Goal: Information Seeking & Learning: Learn about a topic

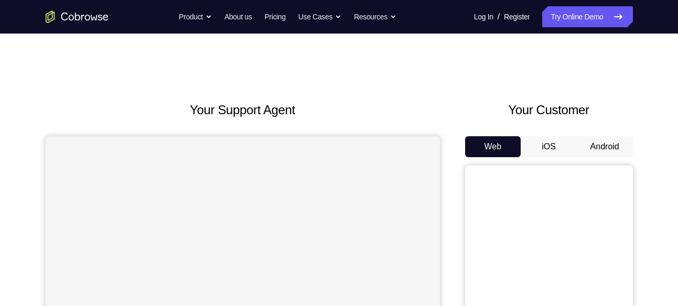
click at [592, 137] on button "Android" at bounding box center [604, 146] width 56 height 21
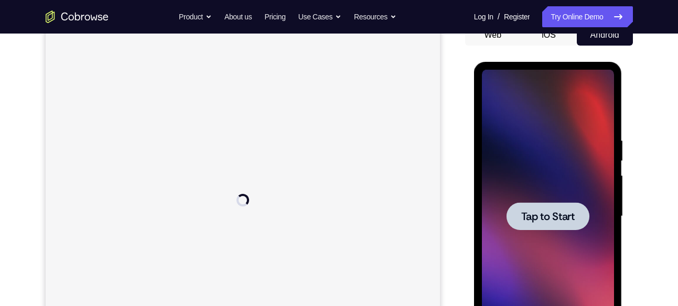
click at [565, 248] on div at bounding box center [548, 216] width 132 height 293
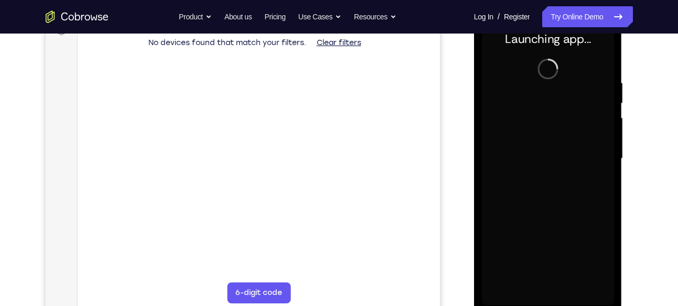
scroll to position [170, 0]
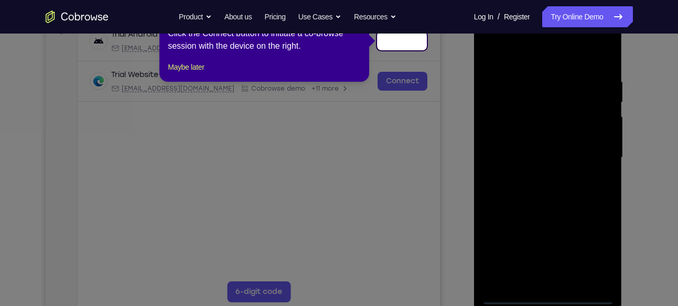
click at [546, 297] on icon at bounding box center [342, 153] width 685 height 306
click at [454, 131] on icon at bounding box center [342, 153] width 685 height 306
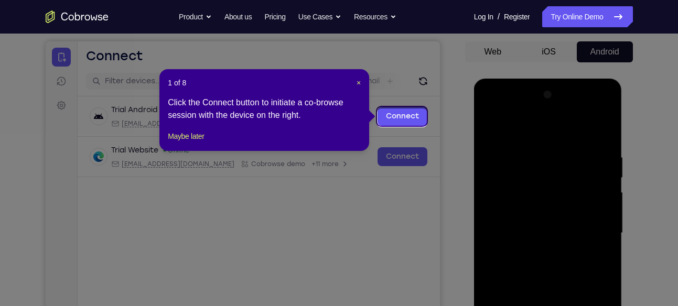
scroll to position [93, 0]
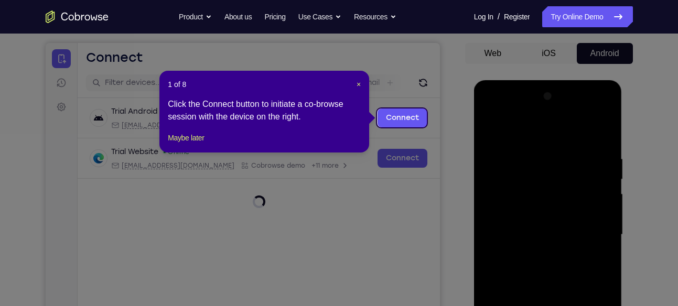
click at [363, 84] on div "1 of 8 × Click the Connect button to initiate a co-browse session with the devi…" at bounding box center [264, 112] width 210 height 82
click at [360, 84] on span "×" at bounding box center [358, 84] width 4 height 8
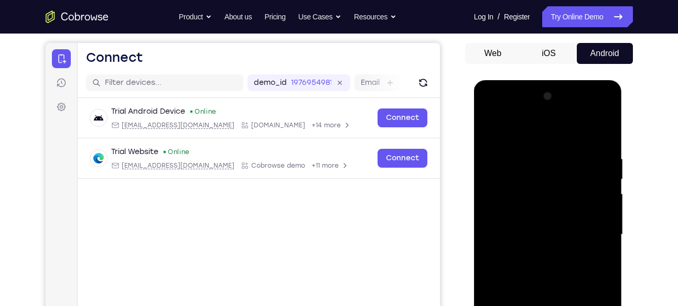
scroll to position [254, 0]
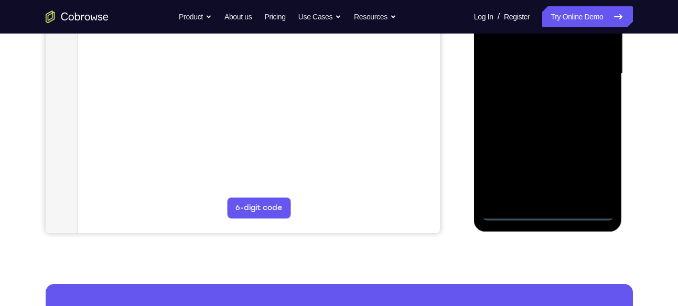
click at [550, 212] on div at bounding box center [548, 73] width 132 height 293
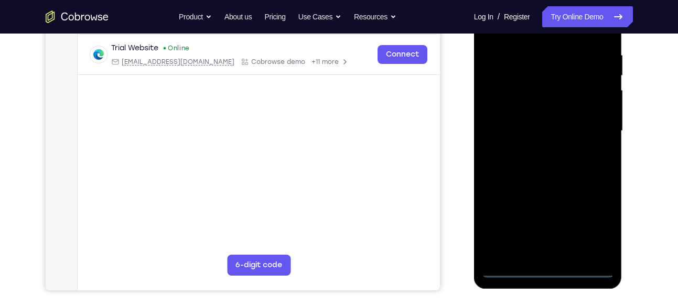
scroll to position [195, 0]
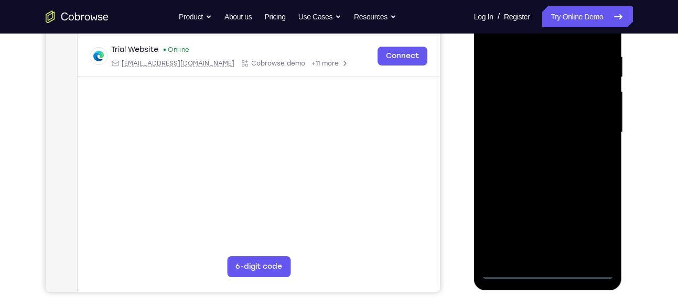
click at [551, 251] on div at bounding box center [548, 132] width 132 height 293
click at [575, 47] on div at bounding box center [548, 132] width 132 height 293
click at [583, 147] on div at bounding box center [548, 132] width 132 height 293
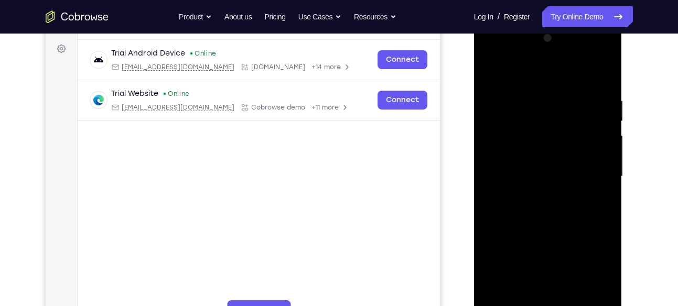
click at [570, 59] on div at bounding box center [548, 176] width 132 height 293
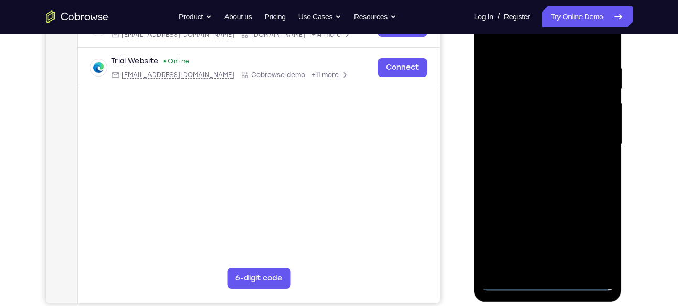
scroll to position [184, 0]
click at [606, 265] on div at bounding box center [548, 143] width 132 height 293
click at [532, 166] on div at bounding box center [548, 143] width 132 height 293
click at [555, 129] on div at bounding box center [548, 143] width 132 height 293
click at [523, 102] on div at bounding box center [548, 143] width 132 height 293
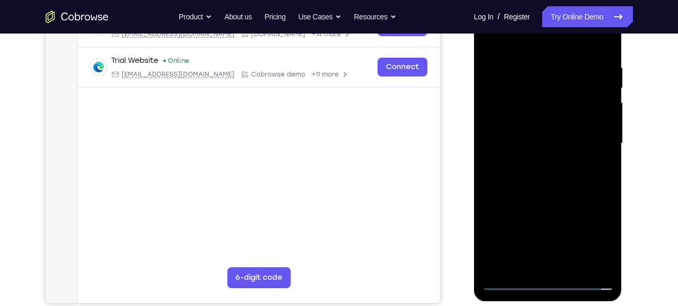
click at [527, 118] on div at bounding box center [548, 143] width 132 height 293
click at [553, 143] on div at bounding box center [548, 143] width 132 height 293
click at [558, 173] on div at bounding box center [548, 143] width 132 height 293
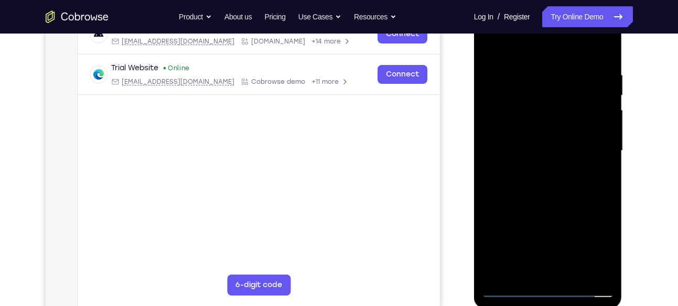
scroll to position [177, 0]
click at [548, 201] on div at bounding box center [548, 151] width 132 height 293
click at [565, 68] on div at bounding box center [548, 151] width 132 height 293
click at [593, 96] on div at bounding box center [548, 151] width 132 height 293
click at [605, 51] on div at bounding box center [548, 151] width 132 height 293
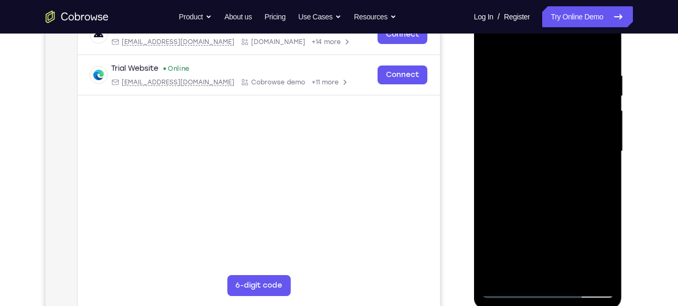
click at [606, 258] on div at bounding box center [548, 151] width 132 height 293
drag, startPoint x: 550, startPoint y: 226, endPoint x: 552, endPoint y: 151, distance: 75.5
click at [552, 151] on div at bounding box center [548, 151] width 132 height 293
drag, startPoint x: 547, startPoint y: 226, endPoint x: 555, endPoint y: 108, distance: 118.2
click at [555, 108] on div at bounding box center [548, 151] width 132 height 293
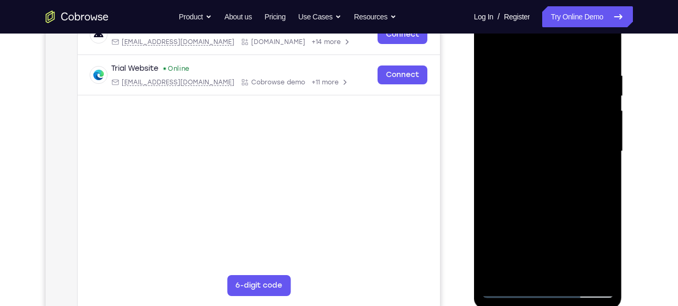
drag, startPoint x: 549, startPoint y: 208, endPoint x: 566, endPoint y: 124, distance: 85.6
click at [566, 124] on div at bounding box center [548, 151] width 132 height 293
drag, startPoint x: 549, startPoint y: 227, endPoint x: 557, endPoint y: 111, distance: 116.1
click at [557, 111] on div at bounding box center [548, 151] width 132 height 293
drag, startPoint x: 555, startPoint y: 223, endPoint x: 550, endPoint y: 80, distance: 142.6
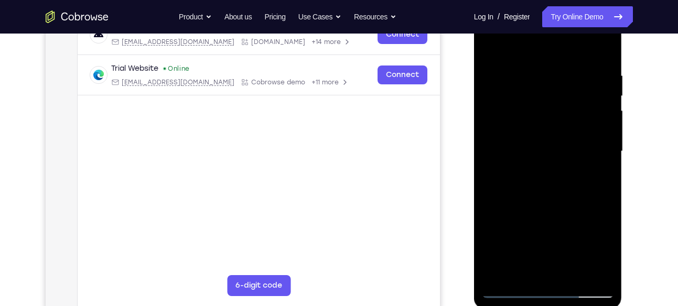
click at [550, 80] on div at bounding box center [548, 151] width 132 height 293
drag, startPoint x: 534, startPoint y: 198, endPoint x: 523, endPoint y: 64, distance: 134.1
click at [523, 64] on div at bounding box center [548, 151] width 132 height 293
drag, startPoint x: 538, startPoint y: 235, endPoint x: 543, endPoint y: 205, distance: 30.9
click at [543, 205] on div at bounding box center [548, 151] width 132 height 293
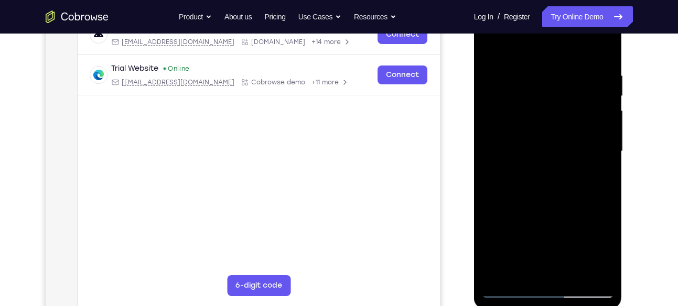
drag, startPoint x: 550, startPoint y: 234, endPoint x: 545, endPoint y: 141, distance: 93.4
click at [545, 141] on div at bounding box center [548, 151] width 132 height 293
drag, startPoint x: 548, startPoint y: 228, endPoint x: 544, endPoint y: 146, distance: 82.4
click at [544, 146] on div at bounding box center [548, 151] width 132 height 293
drag, startPoint x: 543, startPoint y: 200, endPoint x: 547, endPoint y: 148, distance: 52.0
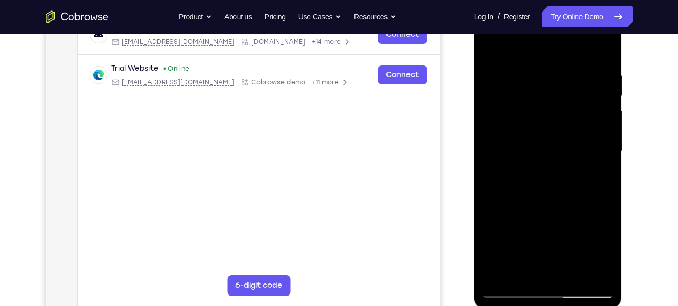
click at [547, 148] on div at bounding box center [548, 151] width 132 height 293
drag, startPoint x: 548, startPoint y: 198, endPoint x: 545, endPoint y: 157, distance: 40.9
click at [545, 157] on div at bounding box center [548, 151] width 132 height 293
drag, startPoint x: 545, startPoint y: 244, endPoint x: 535, endPoint y: 108, distance: 136.6
click at [535, 108] on div at bounding box center [548, 151] width 132 height 293
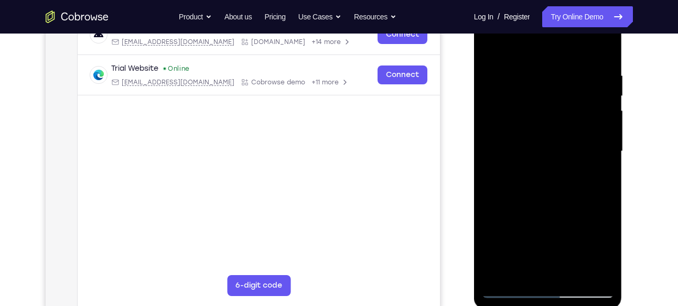
drag, startPoint x: 537, startPoint y: 239, endPoint x: 539, endPoint y: 165, distance: 74.5
click at [539, 165] on div at bounding box center [548, 151] width 132 height 293
drag, startPoint x: 546, startPoint y: 230, endPoint x: 546, endPoint y: 207, distance: 23.1
click at [546, 207] on div at bounding box center [548, 151] width 132 height 293
drag, startPoint x: 547, startPoint y: 207, endPoint x: 544, endPoint y: 161, distance: 46.2
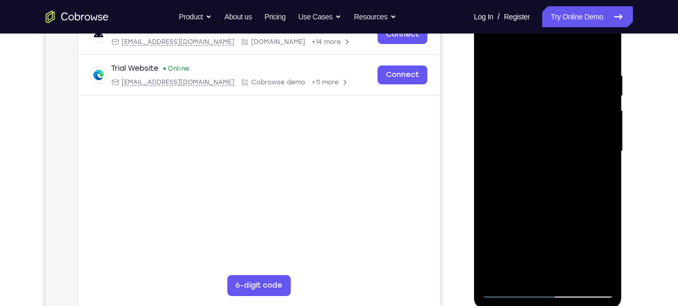
click at [544, 161] on div at bounding box center [548, 151] width 132 height 293
drag, startPoint x: 546, startPoint y: 210, endPoint x: 540, endPoint y: 79, distance: 131.7
click at [540, 79] on div at bounding box center [548, 151] width 132 height 293
drag, startPoint x: 530, startPoint y: 256, endPoint x: 553, endPoint y: 127, distance: 131.6
click at [553, 127] on div at bounding box center [548, 151] width 132 height 293
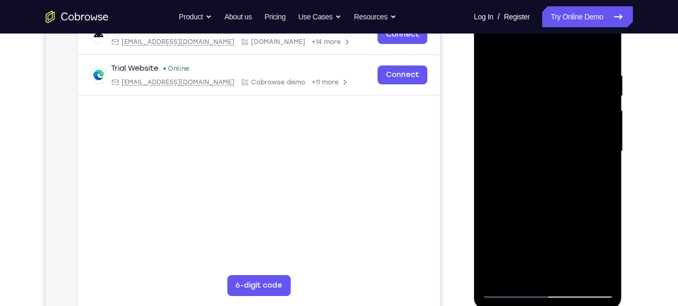
drag, startPoint x: 545, startPoint y: 225, endPoint x: 555, endPoint y: 114, distance: 111.5
click at [555, 114] on div at bounding box center [548, 151] width 132 height 293
drag, startPoint x: 544, startPoint y: 214, endPoint x: 547, endPoint y: 61, distance: 153.6
click at [547, 61] on div at bounding box center [548, 151] width 132 height 293
drag, startPoint x: 537, startPoint y: 195, endPoint x: 544, endPoint y: 37, distance: 158.9
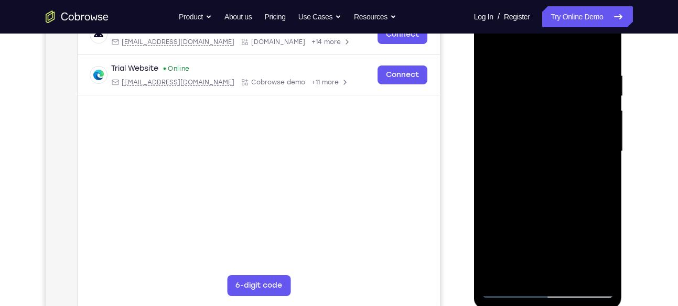
click at [544, 37] on div at bounding box center [548, 151] width 132 height 293
drag, startPoint x: 543, startPoint y: 225, endPoint x: 538, endPoint y: 103, distance: 122.2
click at [538, 103] on div at bounding box center [548, 151] width 132 height 293
drag, startPoint x: 540, startPoint y: 229, endPoint x: 551, endPoint y: 164, distance: 65.8
click at [551, 164] on div at bounding box center [548, 151] width 132 height 293
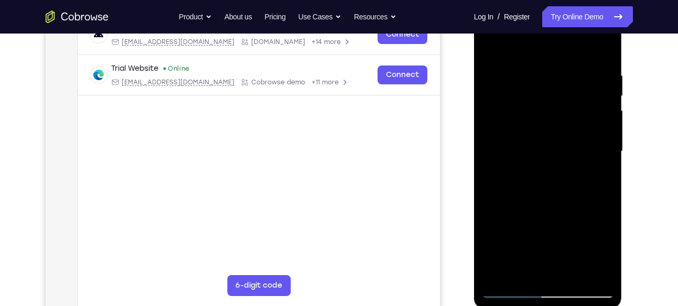
drag, startPoint x: 548, startPoint y: 223, endPoint x: 538, endPoint y: 159, distance: 65.2
click at [538, 159] on div at bounding box center [548, 151] width 132 height 293
drag, startPoint x: 545, startPoint y: 252, endPoint x: 544, endPoint y: 122, distance: 129.4
click at [544, 122] on div at bounding box center [548, 151] width 132 height 293
drag, startPoint x: 545, startPoint y: 250, endPoint x: 560, endPoint y: 116, distance: 134.4
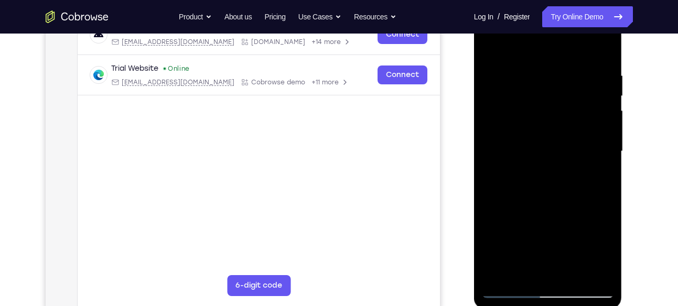
click at [560, 116] on div at bounding box center [548, 151] width 132 height 293
drag, startPoint x: 543, startPoint y: 160, endPoint x: 546, endPoint y: 252, distance: 91.2
click at [546, 252] on div at bounding box center [548, 151] width 132 height 293
click at [600, 121] on div at bounding box center [548, 151] width 132 height 293
click at [601, 121] on div at bounding box center [548, 151] width 132 height 293
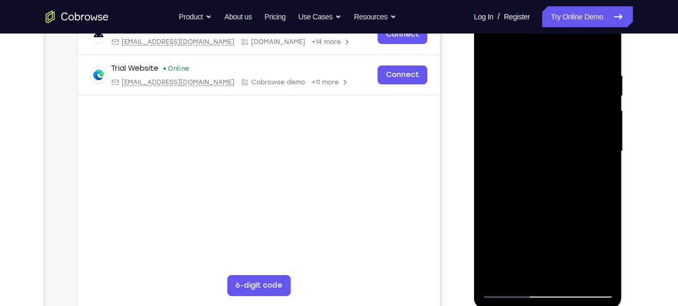
drag, startPoint x: 551, startPoint y: 231, endPoint x: 564, endPoint y: 99, distance: 132.2
click at [564, 99] on div at bounding box center [548, 151] width 132 height 293
drag, startPoint x: 549, startPoint y: 237, endPoint x: 544, endPoint y: 149, distance: 88.7
click at [544, 149] on div at bounding box center [548, 151] width 132 height 293
drag, startPoint x: 549, startPoint y: 235, endPoint x: 556, endPoint y: 143, distance: 92.6
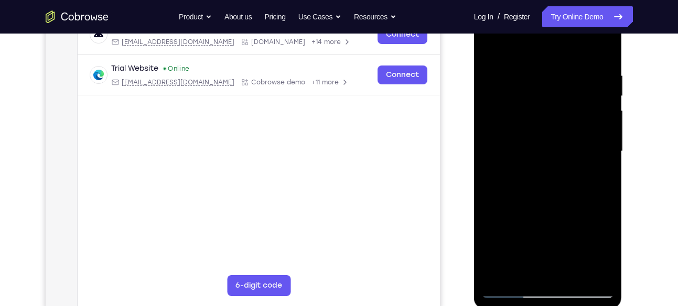
click at [556, 143] on div at bounding box center [548, 151] width 132 height 293
